Goal: Task Accomplishment & Management: Manage account settings

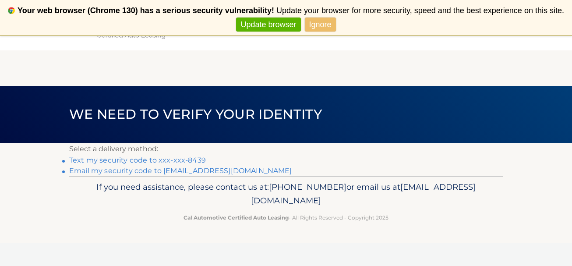
click at [197, 168] on link "Email my security code to [EMAIL_ADDRESS][DOMAIN_NAME]" at bounding box center [180, 170] width 223 height 8
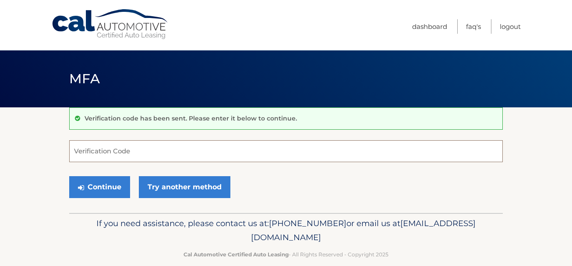
click at [81, 155] on input "Verification Code" at bounding box center [286, 151] width 434 height 22
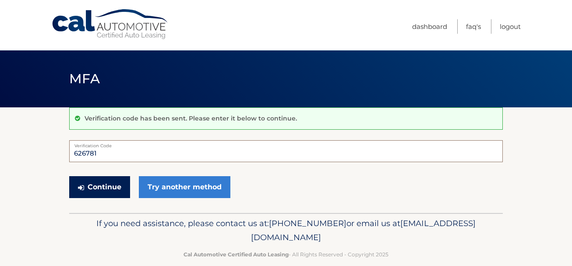
type input "626781"
click at [99, 184] on button "Continue" at bounding box center [99, 187] width 61 height 22
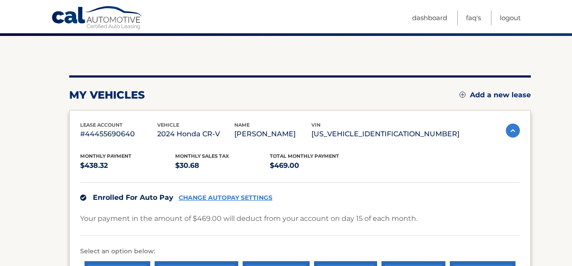
scroll to position [88, 0]
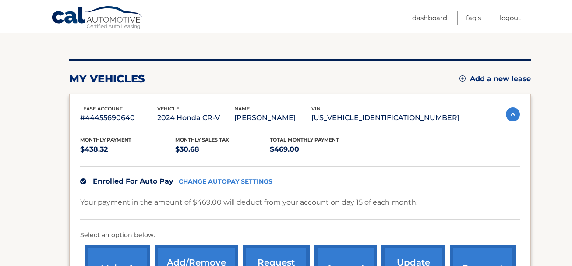
click at [216, 183] on link "CHANGE AUTOPAY SETTINGS" at bounding box center [226, 181] width 94 height 7
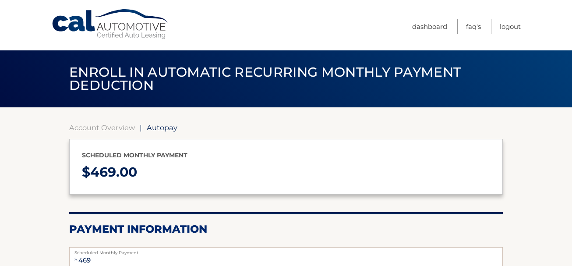
select select "NjIxOTlmZjctM2ZjYy00MjczLWE1MjEtYjAxZDAxMzMxMTNm"
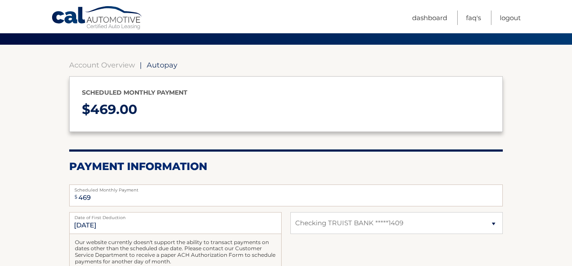
scroll to position [88, 0]
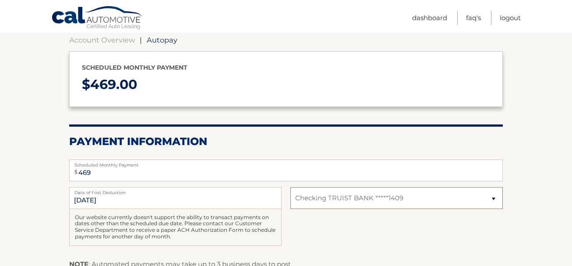
click at [492, 194] on select "Select Bank Account Checking TRUIST BANK *****1409" at bounding box center [396, 198] width 212 height 22
select select
click at [290, 187] on select "Select Bank Account Checking TRUIST BANK *****1409" at bounding box center [396, 198] width 212 height 22
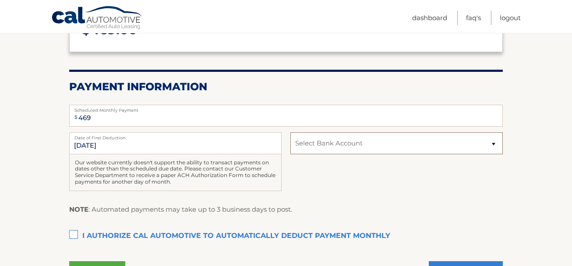
scroll to position [131, 0]
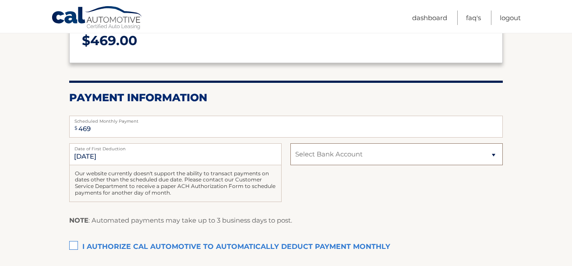
click at [493, 154] on select "Select Bank Account Checking TRUIST BANK *****1409" at bounding box center [396, 154] width 212 height 22
click at [290, 143] on select "Select Bank Account Checking TRUIST BANK *****1409" at bounding box center [396, 154] width 212 height 22
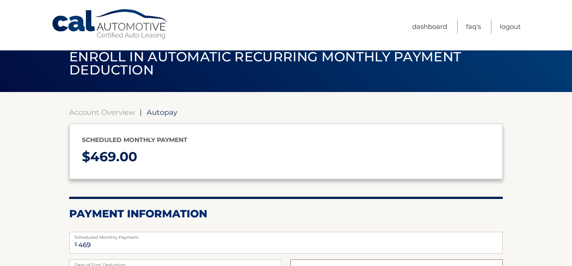
scroll to position [0, 0]
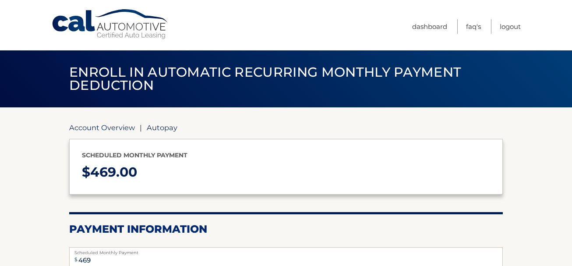
click at [119, 127] on link "Account Overview" at bounding box center [102, 127] width 66 height 9
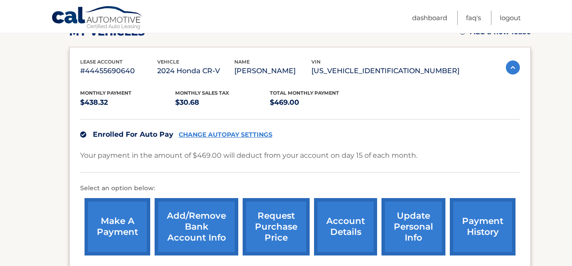
scroll to position [175, 0]
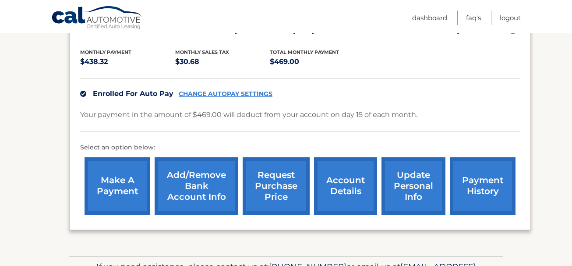
click at [208, 187] on link "Add/Remove bank account info" at bounding box center [197, 185] width 84 height 57
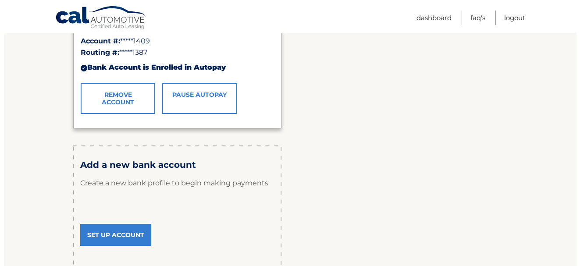
scroll to position [219, 0]
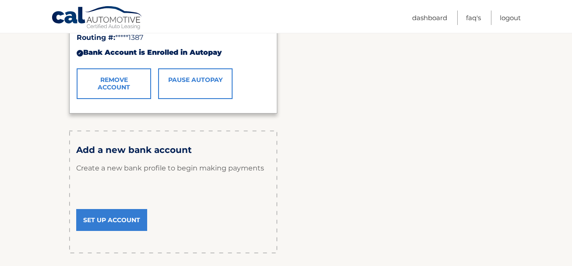
click at [118, 83] on link "Remove Account" at bounding box center [114, 83] width 74 height 31
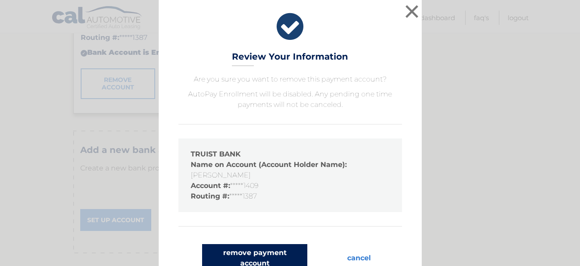
click at [279, 245] on button "remove payment account" at bounding box center [254, 258] width 105 height 28
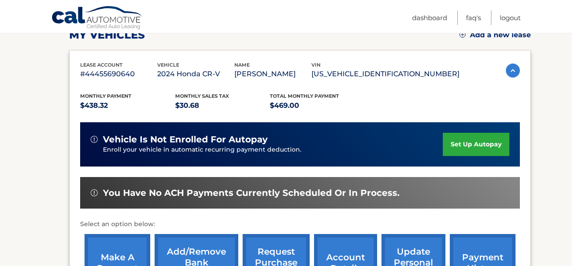
scroll to position [175, 0]
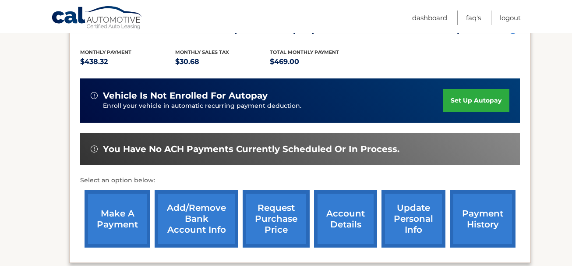
click at [212, 216] on link "Add/Remove bank account info" at bounding box center [197, 218] width 84 height 57
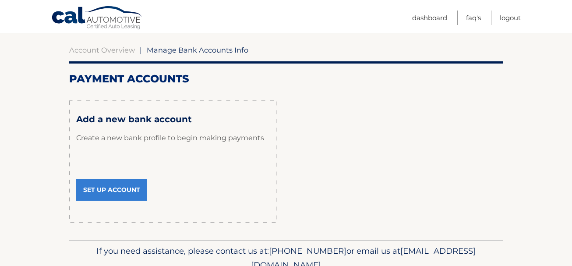
scroll to position [88, 0]
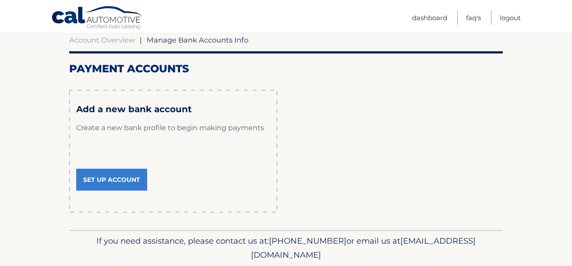
click at [101, 171] on link "Set Up Account" at bounding box center [111, 180] width 71 height 22
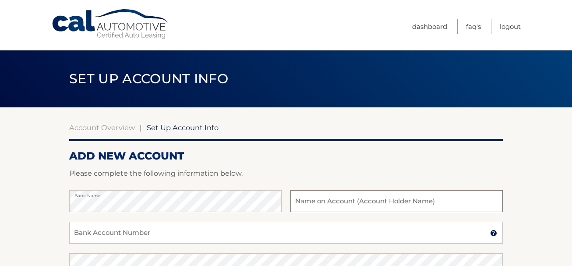
click at [318, 194] on input "text" at bounding box center [396, 201] width 212 height 22
click at [325, 195] on input "text" at bounding box center [396, 201] width 212 height 22
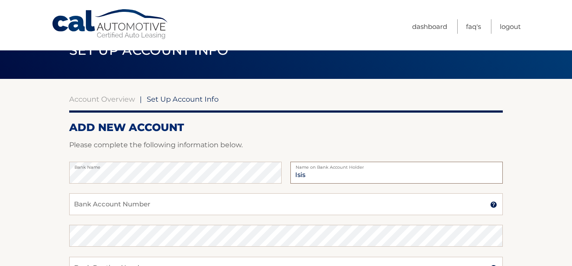
scroll to position [29, 0]
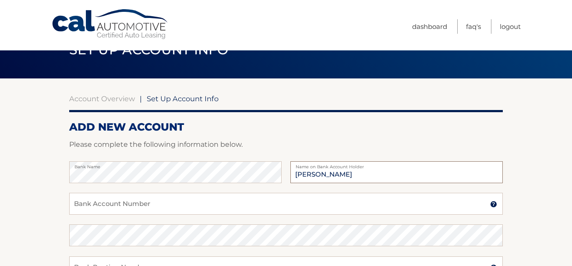
type input "Isis Valle"
click at [103, 205] on input "Bank Account Number" at bounding box center [286, 204] width 434 height 22
click at [98, 198] on input "Bank Account Number" at bounding box center [286, 204] width 434 height 22
type input "91009762279"
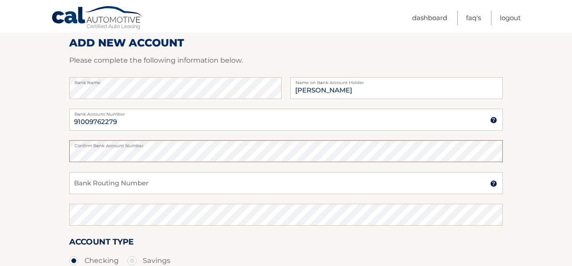
scroll to position [117, 0]
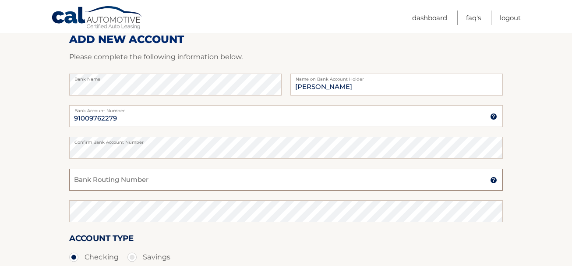
click at [134, 178] on input "Bank Routing Number" at bounding box center [286, 180] width 434 height 22
type input "063112605"
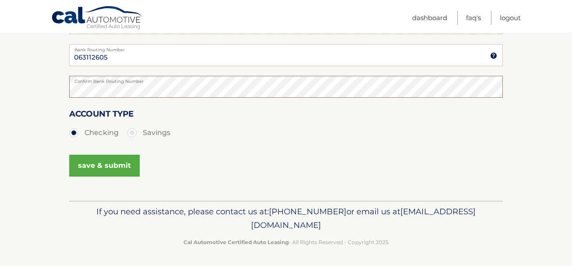
scroll to position [242, 0]
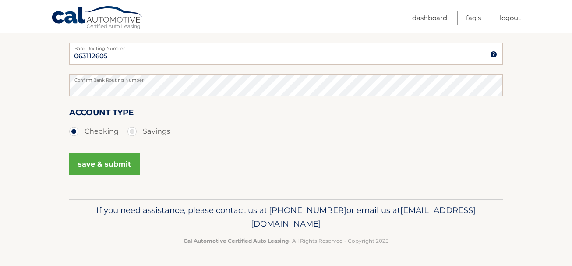
click at [109, 159] on button "save & submit" at bounding box center [104, 164] width 71 height 22
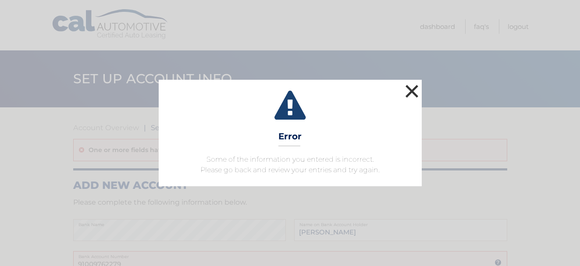
click at [411, 96] on button "×" at bounding box center [412, 91] width 18 height 18
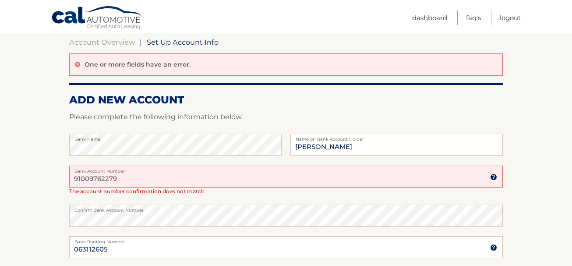
scroll to position [88, 0]
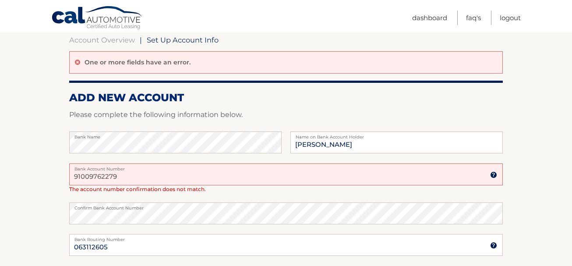
click at [141, 169] on label "Bank Account Number" at bounding box center [286, 166] width 434 height 7
click at [141, 169] on input "91009762279" at bounding box center [286, 174] width 434 height 22
click at [141, 172] on input "91009762279" at bounding box center [286, 174] width 434 height 22
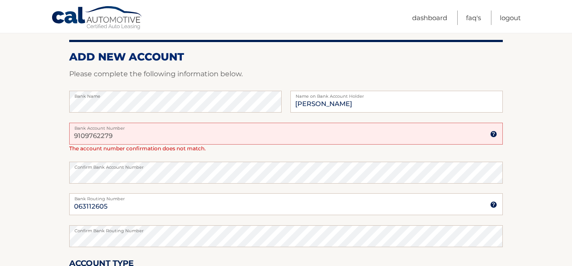
scroll to position [219, 0]
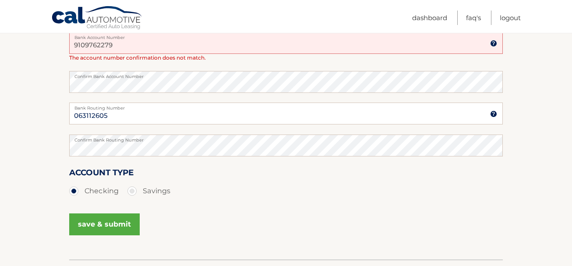
type input "9109762279"
click at [117, 225] on button "save & submit" at bounding box center [104, 224] width 71 height 22
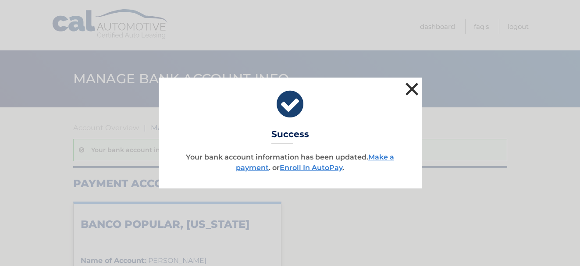
click at [415, 90] on button "×" at bounding box center [412, 89] width 18 height 18
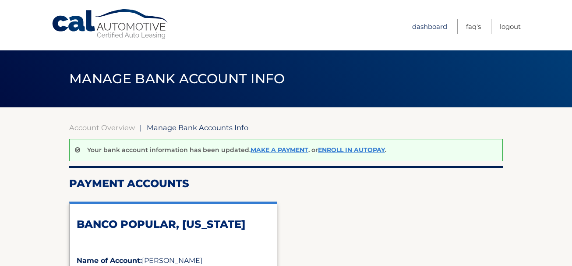
click at [420, 26] on link "Dashboard" at bounding box center [429, 26] width 35 height 14
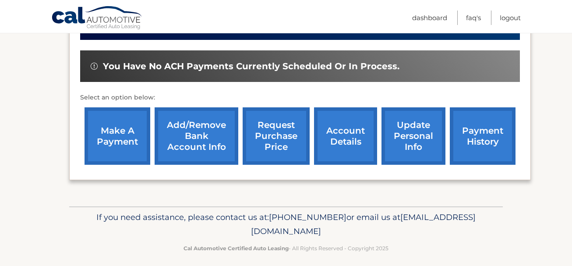
scroll to position [265, 0]
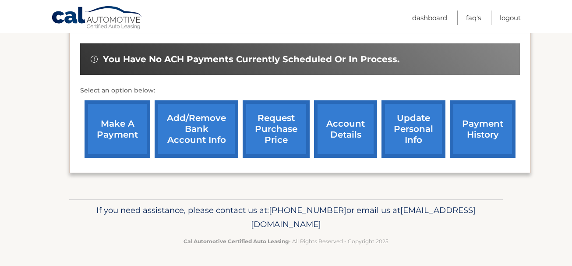
click at [417, 134] on link "update personal info" at bounding box center [414, 128] width 64 height 57
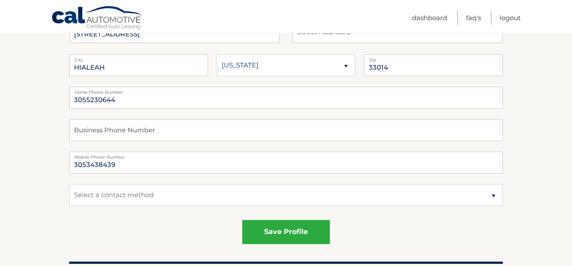
scroll to position [131, 0]
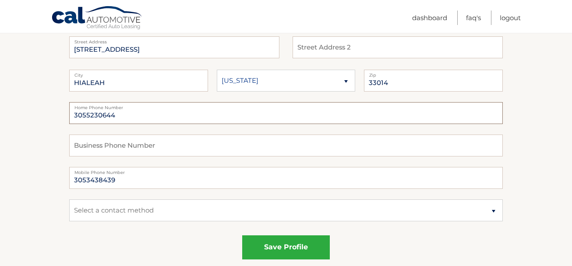
click at [127, 111] on input "3055230644" at bounding box center [286, 113] width 434 height 22
type input "3"
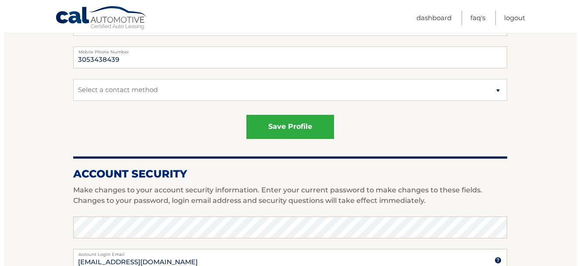
scroll to position [263, 0]
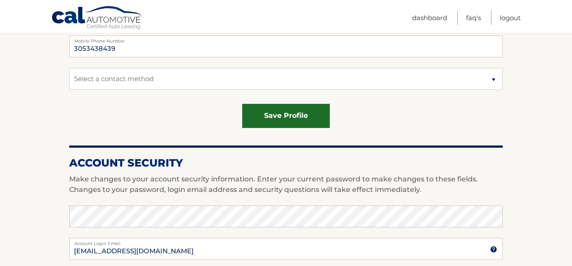
type input "3055572515"
click at [295, 120] on button "save profile" at bounding box center [286, 116] width 88 height 24
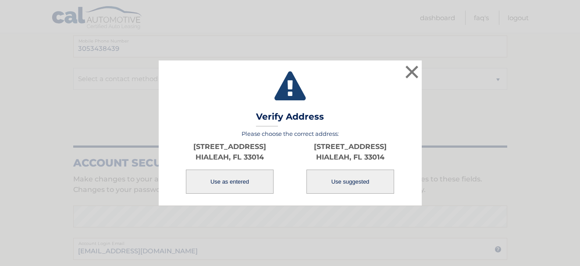
click at [255, 184] on button "Use as entered" at bounding box center [230, 182] width 88 height 24
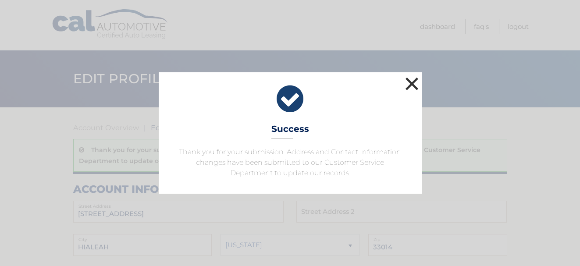
click at [413, 78] on button "×" at bounding box center [412, 84] width 18 height 18
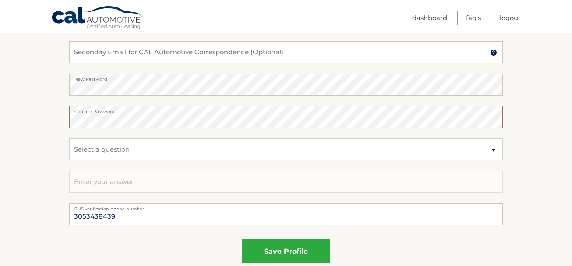
scroll to position [526, 0]
click at [127, 149] on select "Select a question What was the name of your elementary school? What is your mot…" at bounding box center [286, 149] width 434 height 22
select select "2"
click at [69, 138] on select "Select a question What was the name of your elementary school? What is your mot…" at bounding box center [286, 149] width 434 height 22
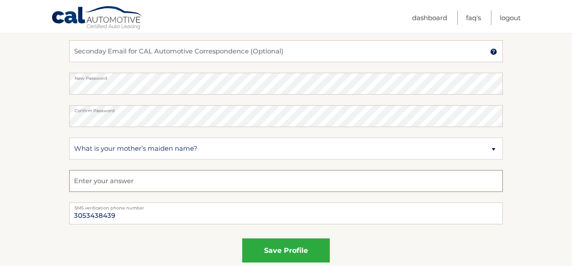
click at [77, 180] on input "text" at bounding box center [286, 181] width 434 height 22
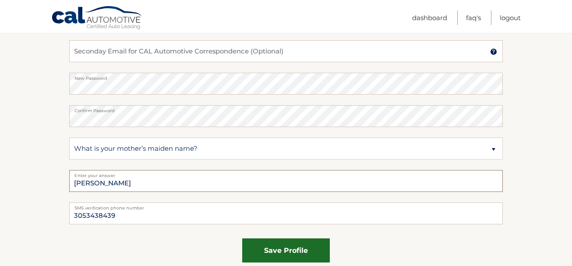
type input "[PERSON_NAME]"
click at [300, 252] on button "save profile" at bounding box center [286, 250] width 88 height 24
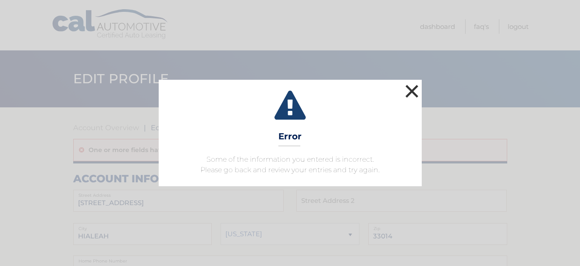
click at [404, 91] on button "×" at bounding box center [412, 91] width 18 height 18
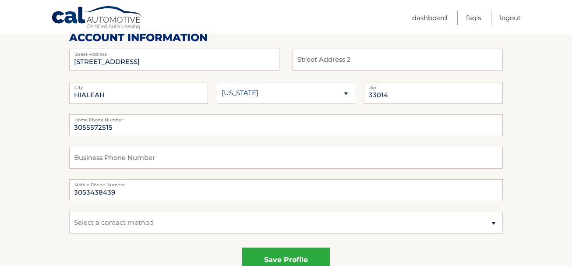
scroll to position [131, 0]
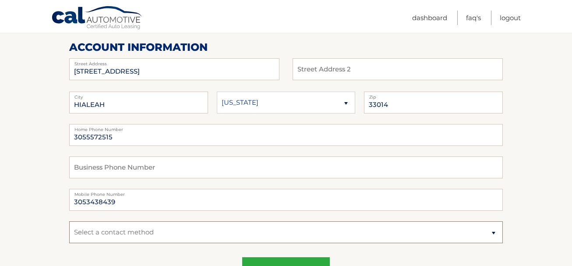
click at [85, 233] on select "Select a contact method Mobile Home" at bounding box center [286, 232] width 434 height 22
select select "1"
click at [69, 221] on select "Select a contact method Mobile Home" at bounding box center [286, 232] width 434 height 22
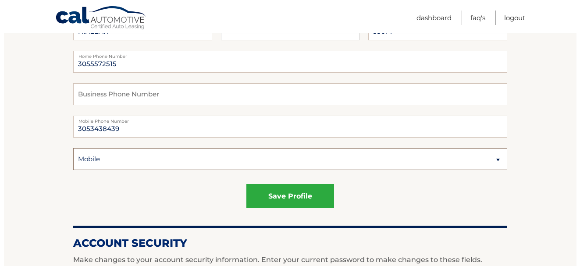
scroll to position [219, 0]
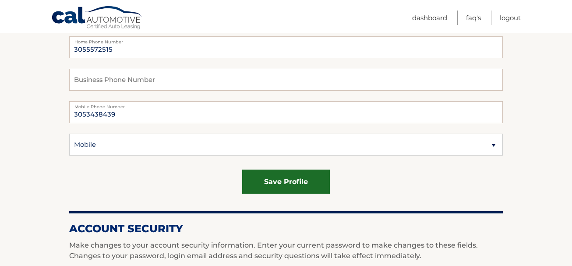
click at [288, 178] on button "save profile" at bounding box center [286, 182] width 88 height 24
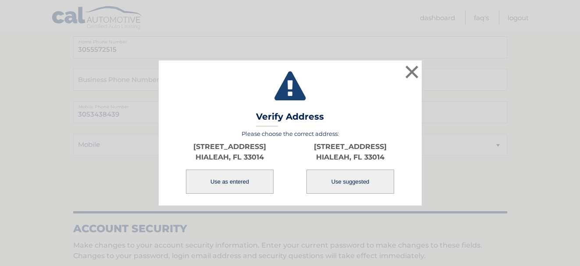
click at [351, 186] on button "Use suggested" at bounding box center [350, 182] width 88 height 24
type input "[STREET_ADDRESS]"
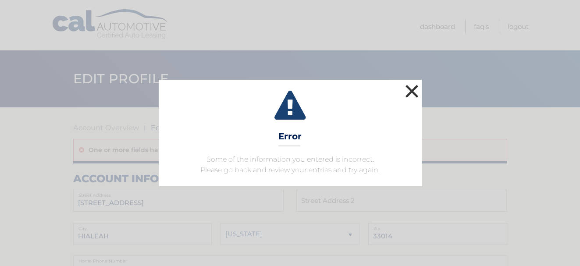
click at [408, 89] on button "×" at bounding box center [412, 91] width 18 height 18
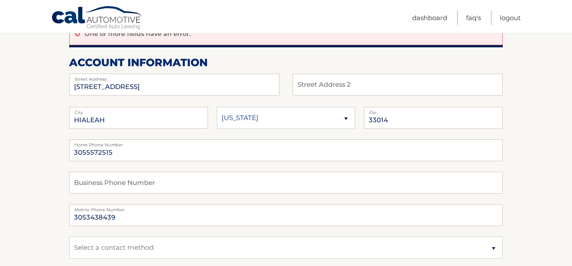
scroll to position [131, 0]
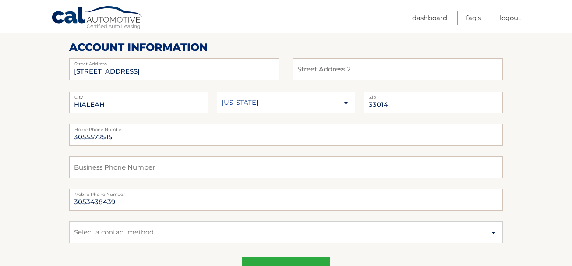
click at [124, 136] on input "3055572515" at bounding box center [286, 135] width 434 height 22
click at [121, 161] on input "text" at bounding box center [286, 167] width 434 height 22
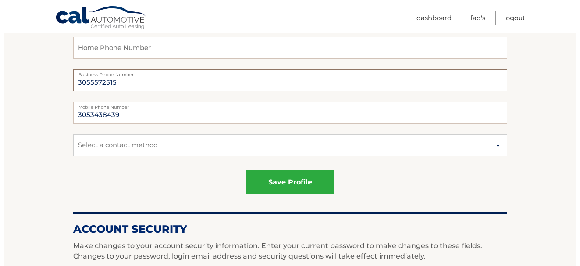
scroll to position [219, 0]
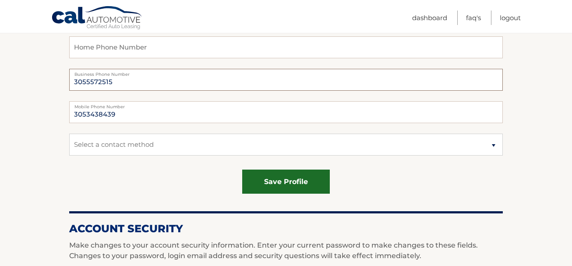
type input "3055572515"
click at [294, 178] on button "save profile" at bounding box center [286, 182] width 88 height 24
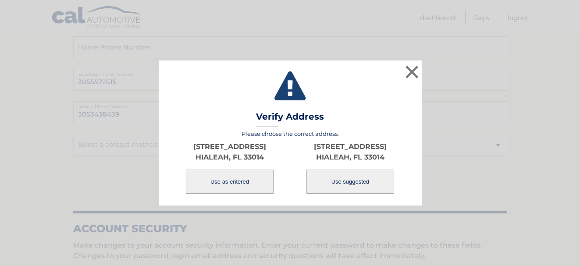
click at [332, 186] on button "Use suggested" at bounding box center [350, 182] width 88 height 24
type input "[STREET_ADDRESS]"
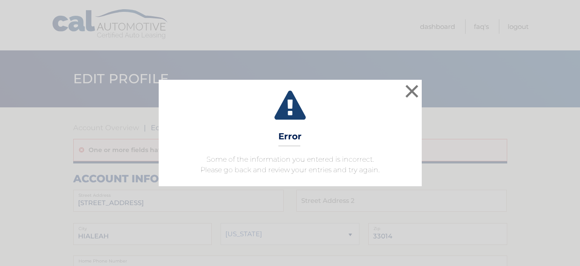
click at [421, 80] on div "× Error Some of the information you entered is incorrect. Please go back and re…" at bounding box center [290, 133] width 263 height 106
click at [415, 84] on button "×" at bounding box center [412, 91] width 18 height 18
click at [415, 84] on header "Edit Profile" at bounding box center [290, 78] width 434 height 57
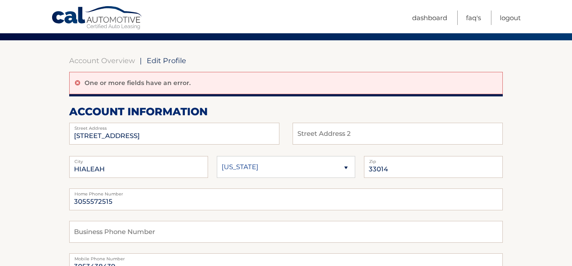
scroll to position [88, 0]
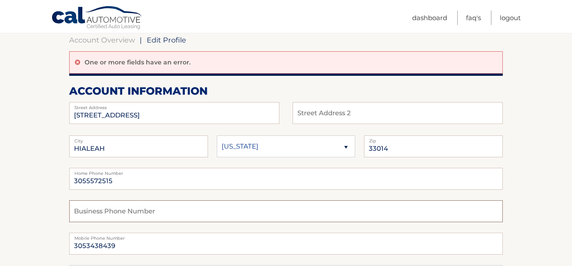
click at [94, 204] on input "text" at bounding box center [286, 211] width 434 height 22
type input "none"
click at [131, 115] on input "7709 W15TH AVE" at bounding box center [174, 113] width 210 height 22
type input "7709 W 15TH AVE"
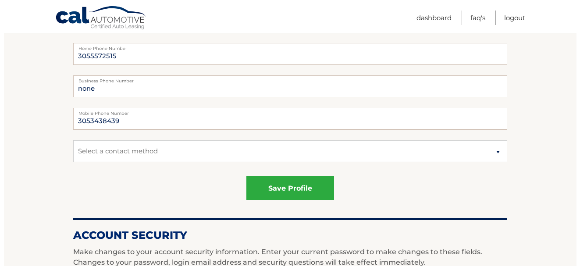
scroll to position [219, 0]
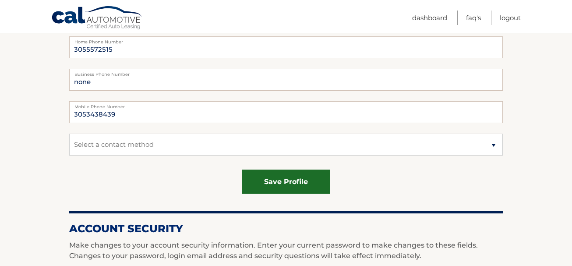
click at [286, 177] on button "save profile" at bounding box center [286, 182] width 88 height 24
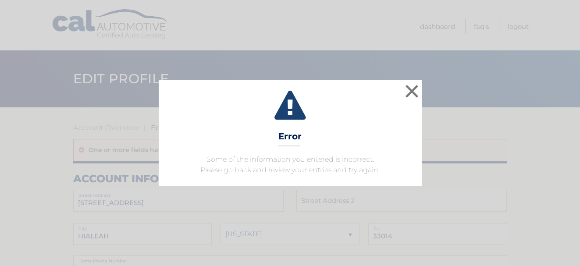
click at [429, 102] on div "× Error Some of the information you entered is incorrect. Please go back and re…" at bounding box center [290, 133] width 572 height 106
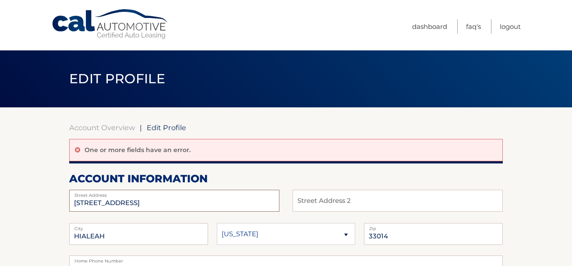
click at [161, 198] on input "[STREET_ADDRESS]" at bounding box center [174, 201] width 210 height 22
type input "7"
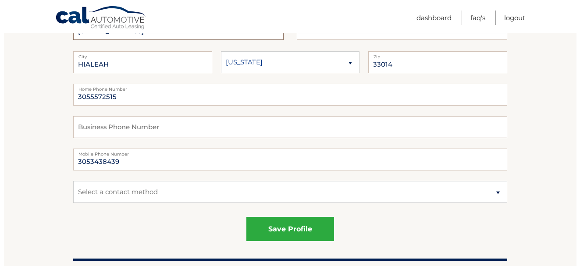
scroll to position [175, 0]
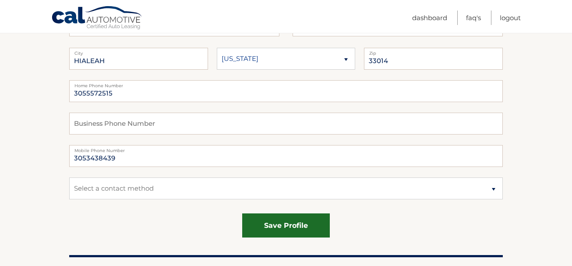
click at [298, 225] on button "save profile" at bounding box center [286, 225] width 88 height 24
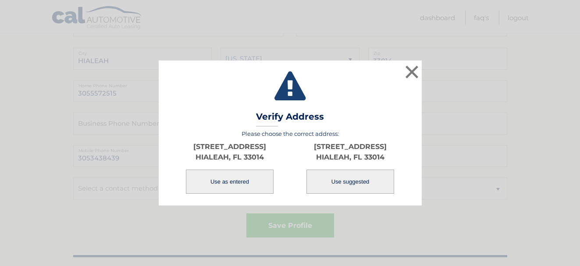
click at [346, 177] on button "Use suggested" at bounding box center [350, 182] width 88 height 24
type input "[STREET_ADDRESS]"
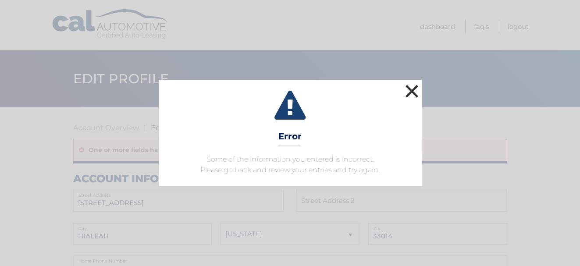
click at [411, 94] on button "×" at bounding box center [412, 91] width 18 height 18
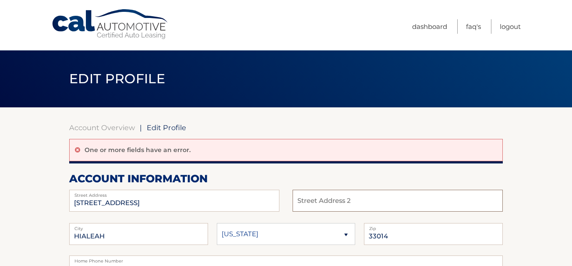
click at [344, 200] on input "text" at bounding box center [398, 201] width 210 height 22
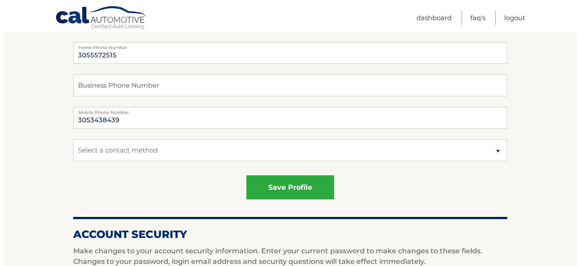
scroll to position [219, 0]
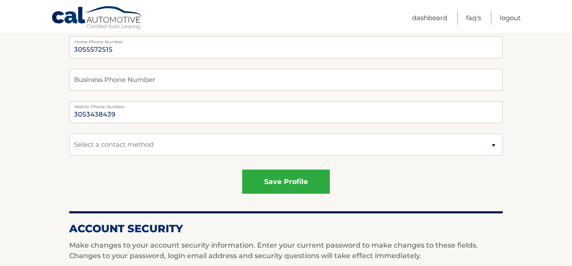
type input "7709 West 15 Ave"
click at [70, 47] on input "3055572515" at bounding box center [286, 47] width 434 height 22
click at [130, 48] on input "3055572515" at bounding box center [286, 47] width 434 height 22
type input "3"
type input "3055572515"
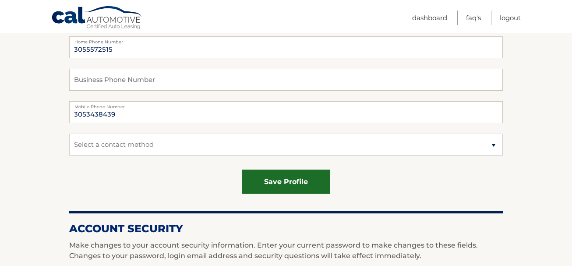
click at [294, 185] on button "save profile" at bounding box center [286, 182] width 88 height 24
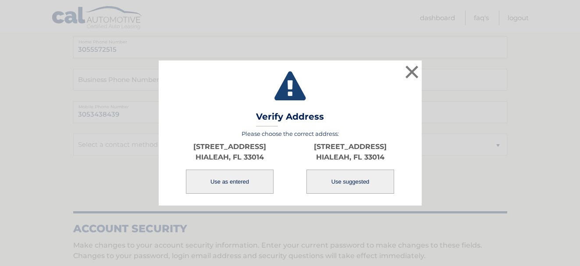
click at [339, 177] on button "Use suggested" at bounding box center [350, 182] width 88 height 24
type input "7709 W 15TH AVE"
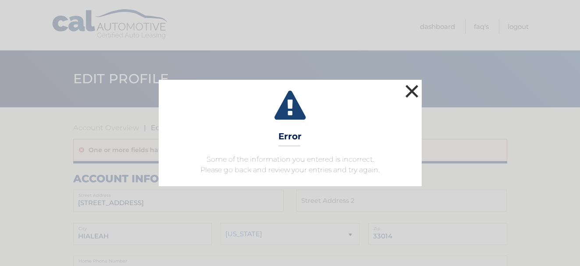
click at [412, 88] on button "×" at bounding box center [412, 91] width 18 height 18
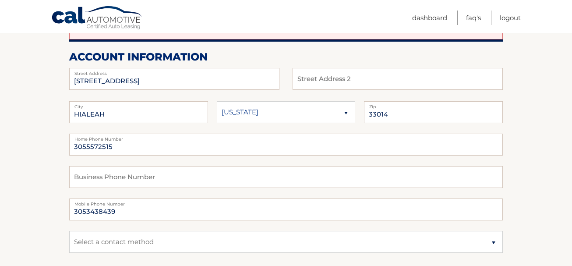
scroll to position [131, 0]
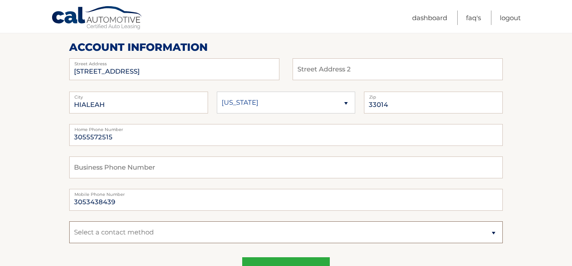
click at [88, 233] on select "Select a contact method Mobile Home" at bounding box center [286, 232] width 434 height 22
select select "1"
click at [69, 221] on select "Select a contact method Mobile Home" at bounding box center [286, 232] width 434 height 22
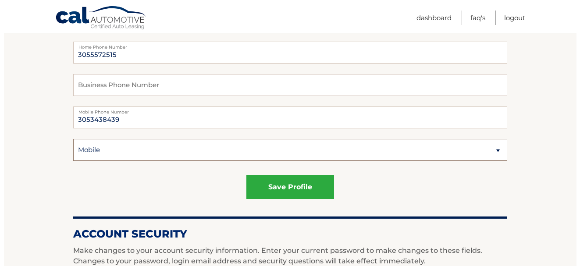
scroll to position [219, 0]
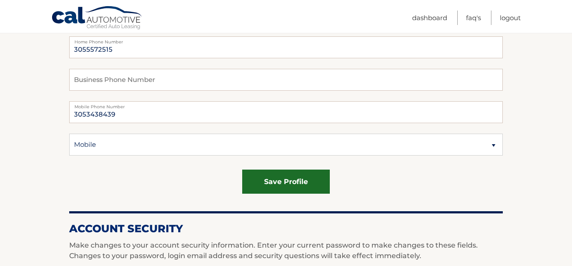
click at [303, 184] on button "save profile" at bounding box center [286, 182] width 88 height 24
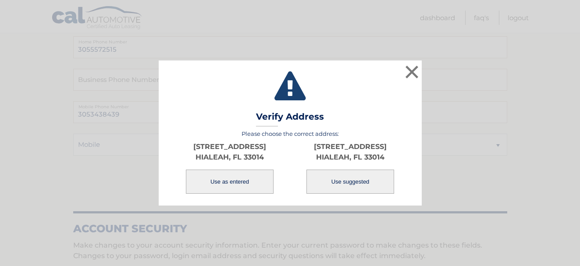
click at [257, 183] on button "Use as entered" at bounding box center [230, 182] width 88 height 24
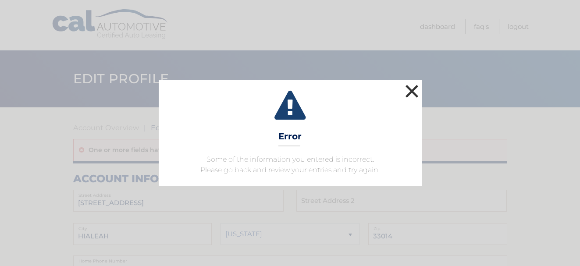
click at [412, 88] on button "×" at bounding box center [412, 91] width 18 height 18
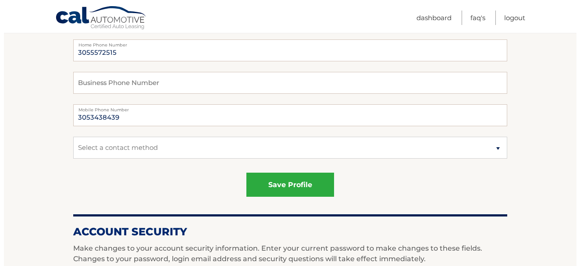
scroll to position [219, 0]
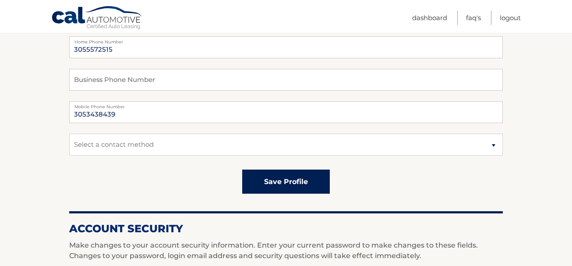
click at [277, 178] on button "save profile" at bounding box center [286, 182] width 88 height 24
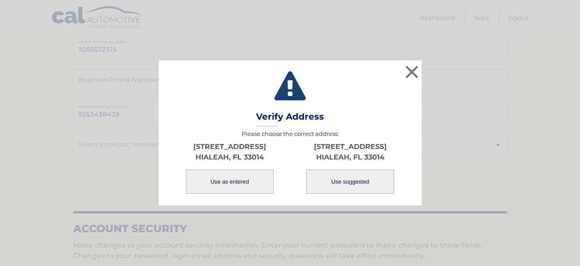
click at [316, 190] on button "Use suggested" at bounding box center [350, 182] width 88 height 24
type input "7709 W 15TH AVE"
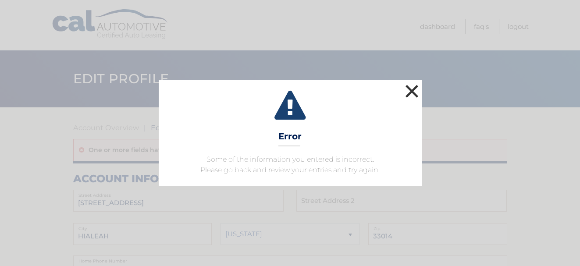
click at [412, 85] on button "×" at bounding box center [412, 91] width 18 height 18
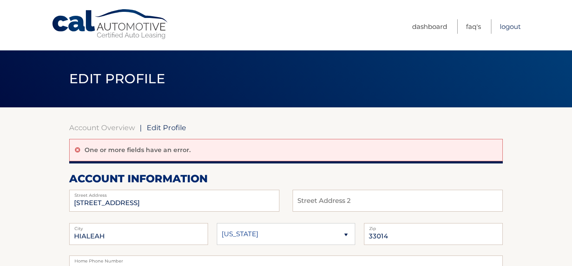
click at [509, 24] on link "Logout" at bounding box center [510, 26] width 21 height 14
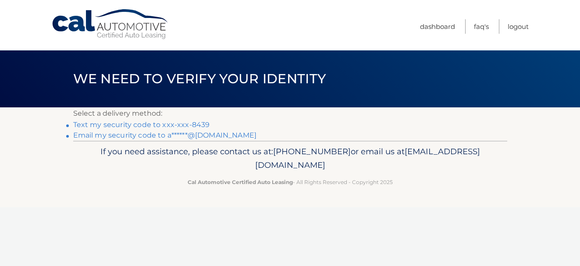
click at [202, 122] on link "Text my security code to xxx-xxx-8439" at bounding box center [141, 124] width 137 height 8
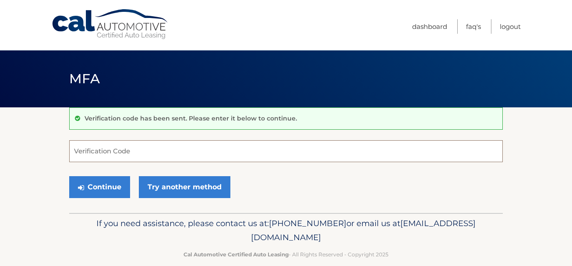
click at [134, 154] on input "Verification Code" at bounding box center [286, 151] width 434 height 22
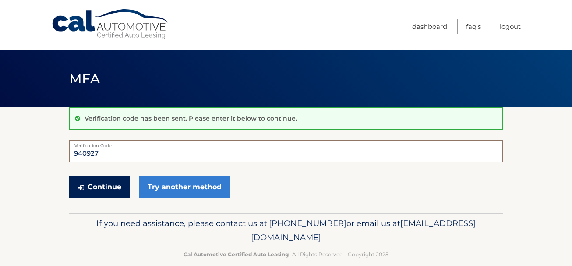
type input "940927"
click at [103, 181] on button "Continue" at bounding box center [99, 187] width 61 height 22
click at [103, 186] on button "Continue" at bounding box center [99, 187] width 61 height 22
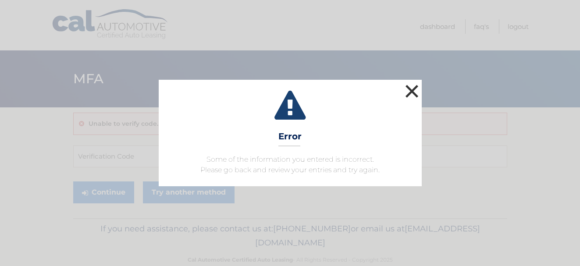
click at [413, 87] on button "×" at bounding box center [412, 91] width 18 height 18
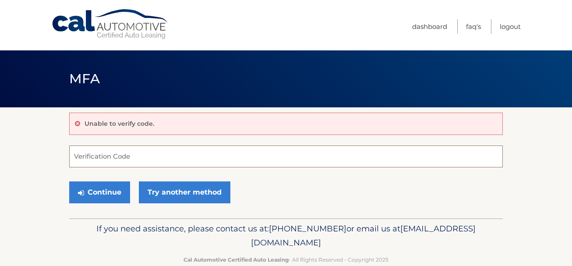
click at [104, 158] on input "Verification Code" at bounding box center [286, 156] width 434 height 22
type input "9"
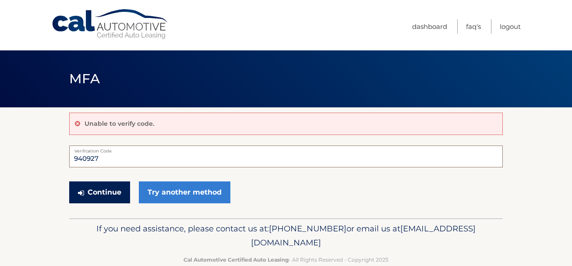
type input "940927"
click at [116, 196] on button "Continue" at bounding box center [99, 192] width 61 height 22
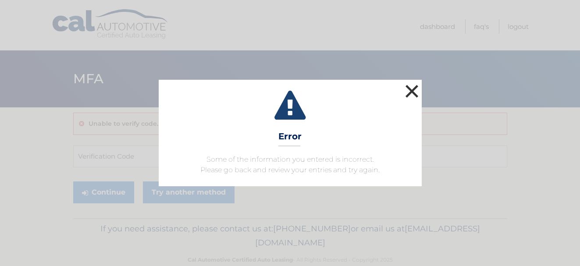
click at [411, 92] on button "×" at bounding box center [412, 91] width 18 height 18
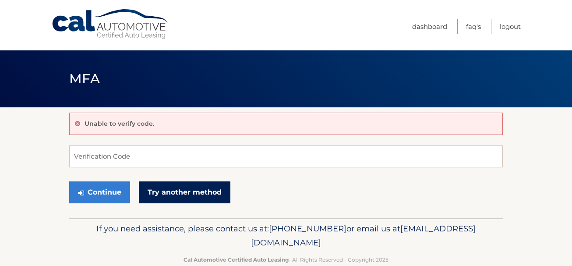
click at [193, 193] on link "Try another method" at bounding box center [185, 192] width 92 height 22
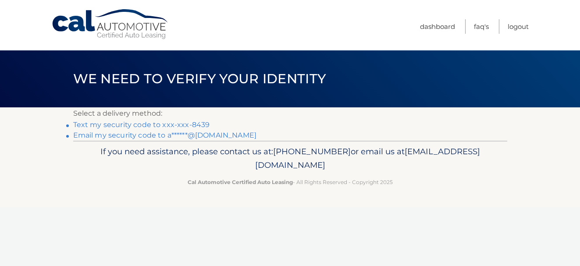
click at [134, 123] on link "Text my security code to xxx-xxx-8439" at bounding box center [141, 124] width 137 height 8
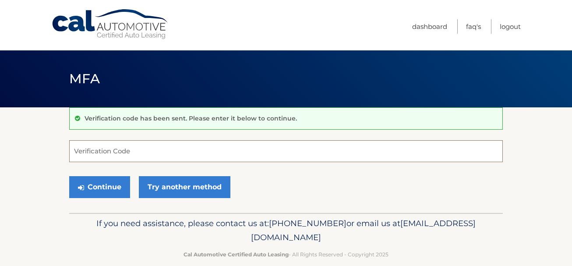
click at [96, 152] on input "Verification Code" at bounding box center [286, 151] width 434 height 22
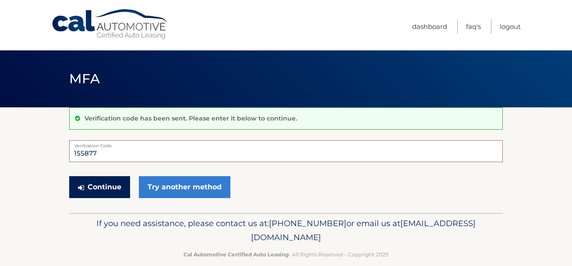
type input "155877"
click at [103, 183] on button "Continue" at bounding box center [99, 187] width 61 height 22
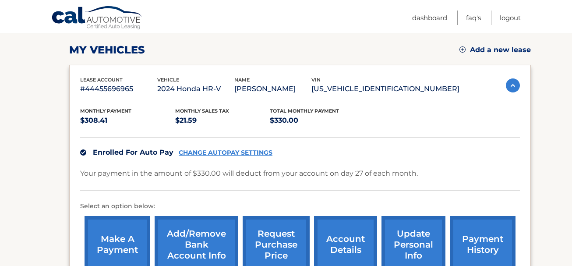
scroll to position [131, 0]
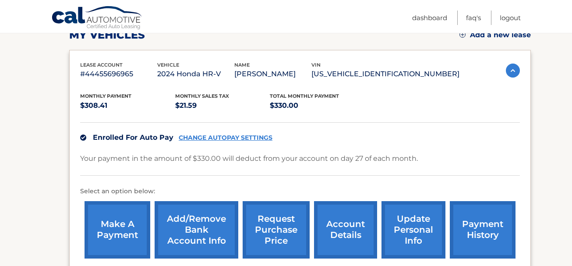
click at [194, 224] on link "Add/Remove bank account info" at bounding box center [197, 229] width 84 height 57
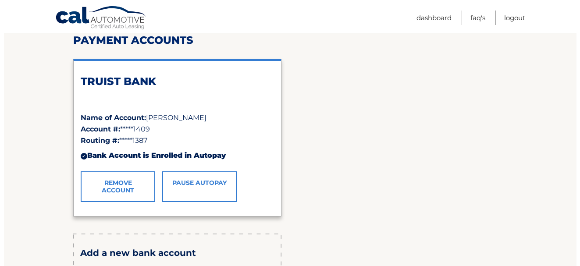
scroll to position [131, 0]
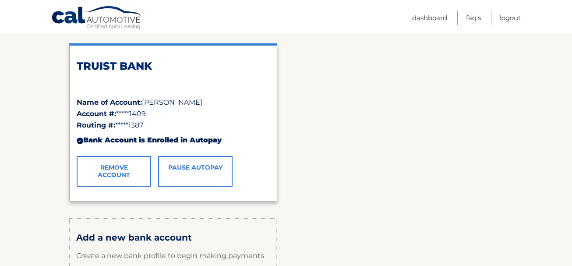
click at [124, 174] on link "Remove Account" at bounding box center [114, 171] width 74 height 31
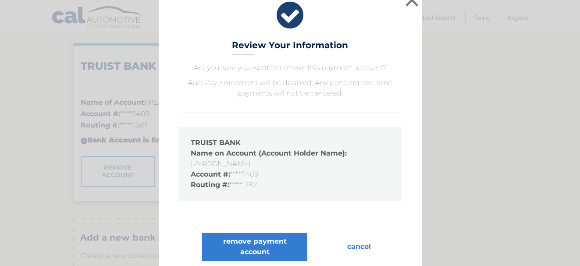
scroll to position [17, 0]
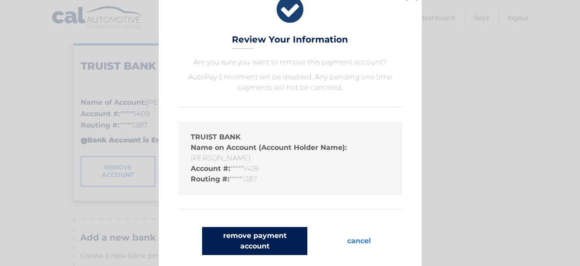
click at [235, 239] on button "remove payment account" at bounding box center [254, 241] width 105 height 28
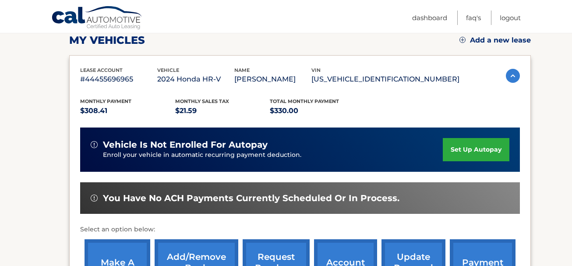
scroll to position [175, 0]
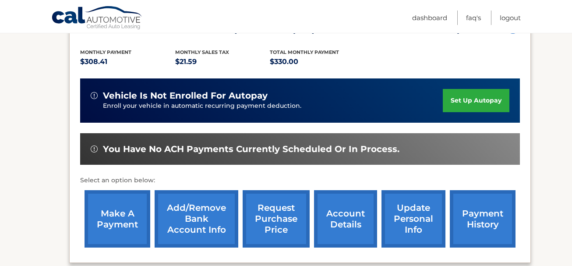
click at [197, 224] on link "Add/Remove bank account info" at bounding box center [197, 218] width 84 height 57
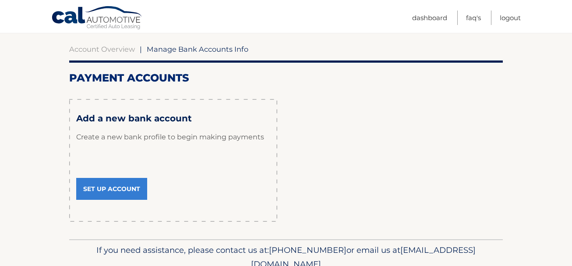
scroll to position [88, 0]
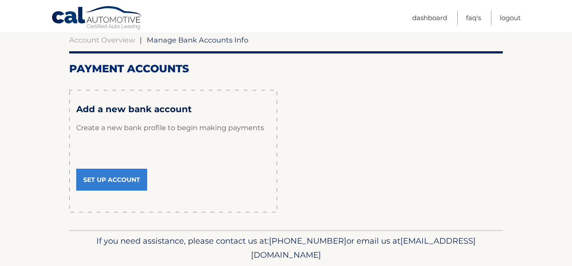
click at [113, 178] on link "Set Up Account" at bounding box center [111, 180] width 71 height 22
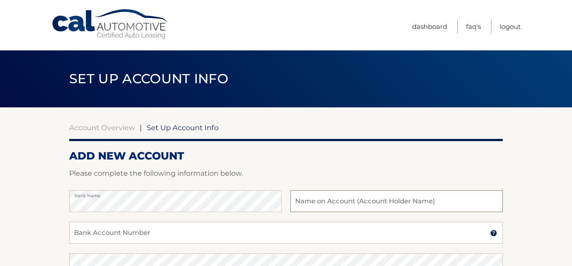
click at [322, 200] on input "text" at bounding box center [396, 201] width 212 height 22
type input "[PERSON_NAME]"
click at [99, 227] on input "Bank Account Number" at bounding box center [286, 233] width 434 height 22
type input "9109762279"
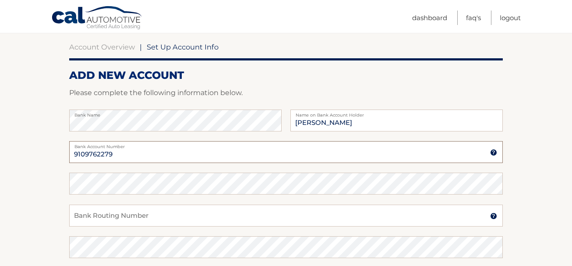
scroll to position [88, 0]
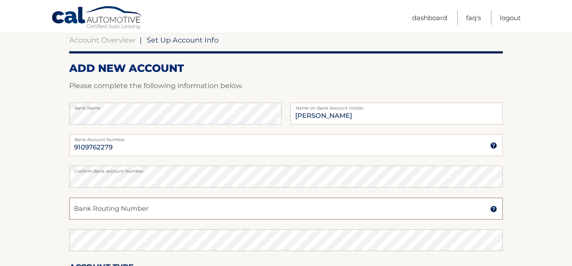
click at [96, 204] on input "Bank Routing Number" at bounding box center [286, 209] width 434 height 22
drag, startPoint x: 94, startPoint y: 210, endPoint x: 94, endPoint y: 215, distance: 4.8
click at [94, 215] on input "Bank Routing Number" at bounding box center [286, 209] width 434 height 22
type input "063112605"
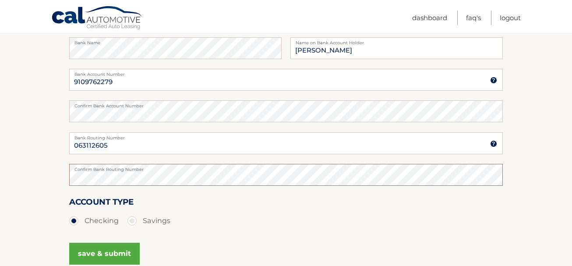
scroll to position [175, 0]
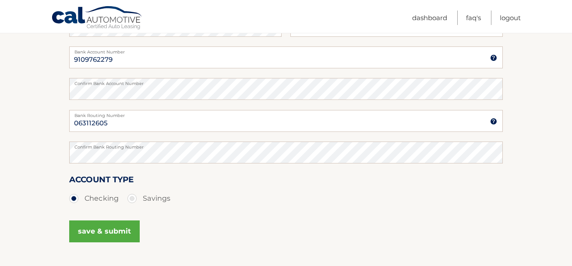
click at [109, 232] on button "save & submit" at bounding box center [104, 231] width 71 height 22
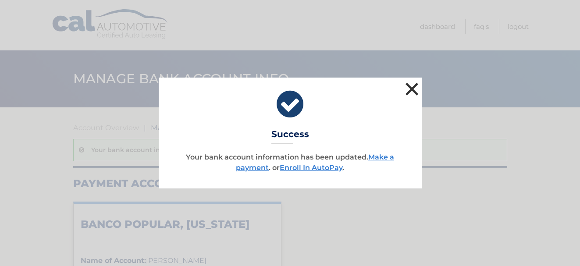
click at [413, 88] on button "×" at bounding box center [412, 89] width 18 height 18
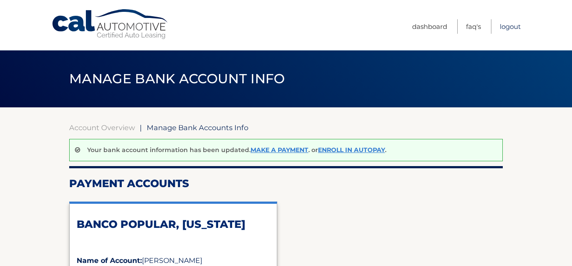
click at [516, 26] on link "Logout" at bounding box center [510, 26] width 21 height 14
